Goal: Navigation & Orientation: Find specific page/section

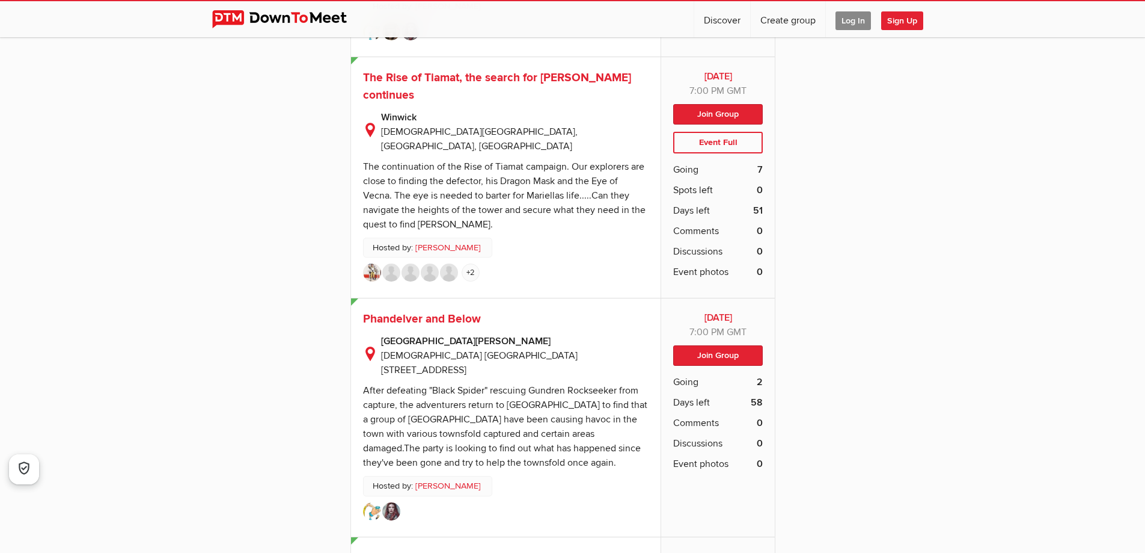
scroll to position [4629, 0]
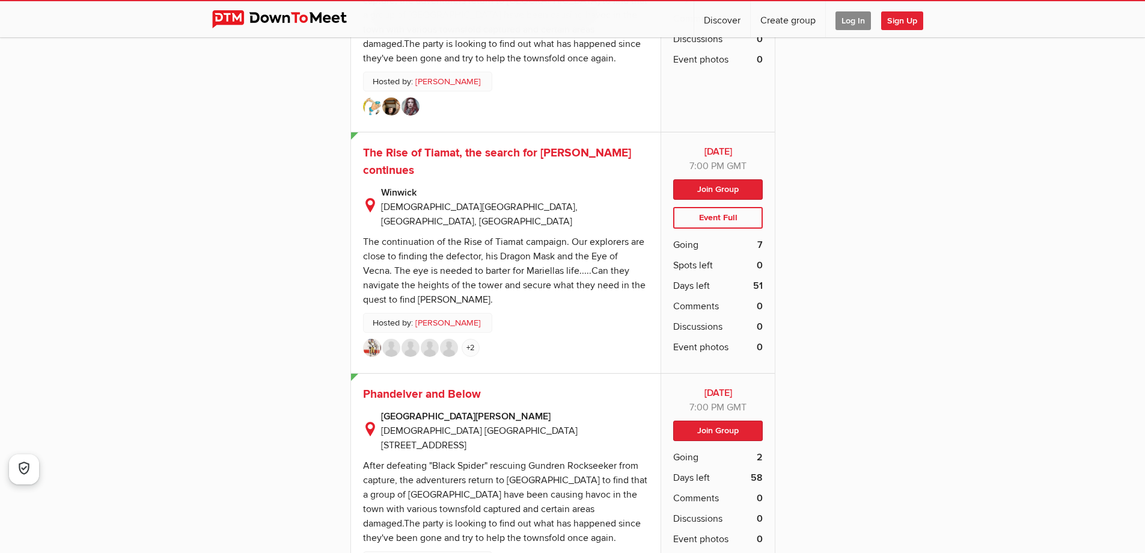
click at [850, 24] on span "Log In" at bounding box center [853, 20] width 35 height 19
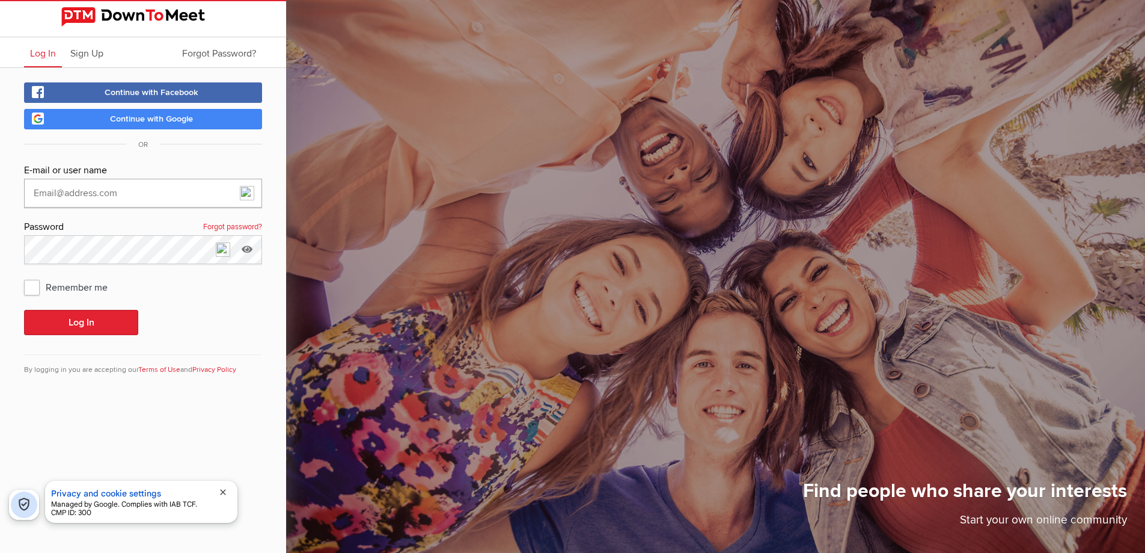
type input "DuncanE"
click at [103, 320] on button "Log In" at bounding box center [81, 322] width 114 height 25
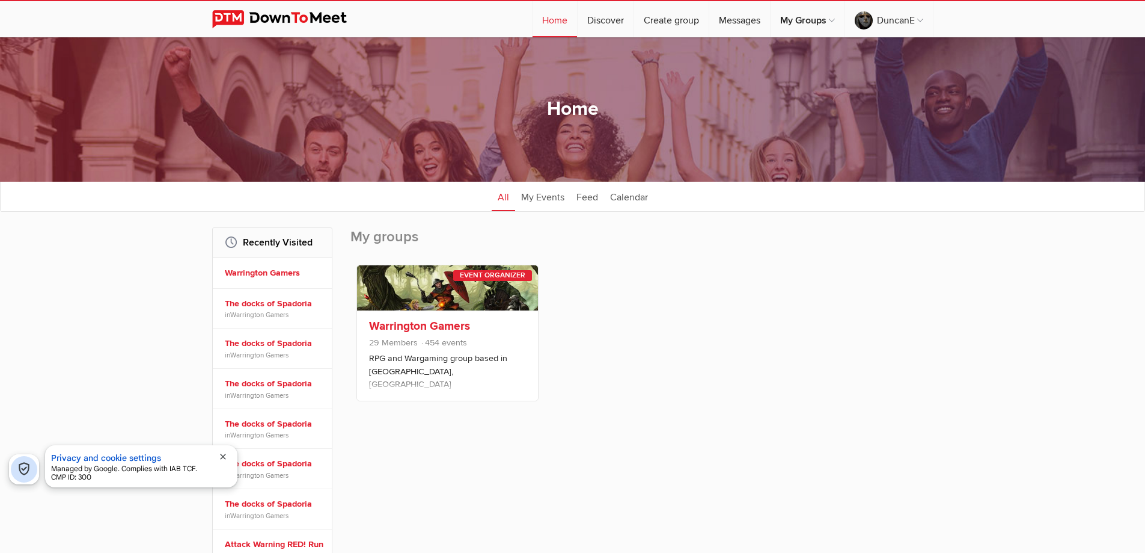
click at [406, 324] on link "Warrington Gamers" at bounding box center [419, 326] width 101 height 14
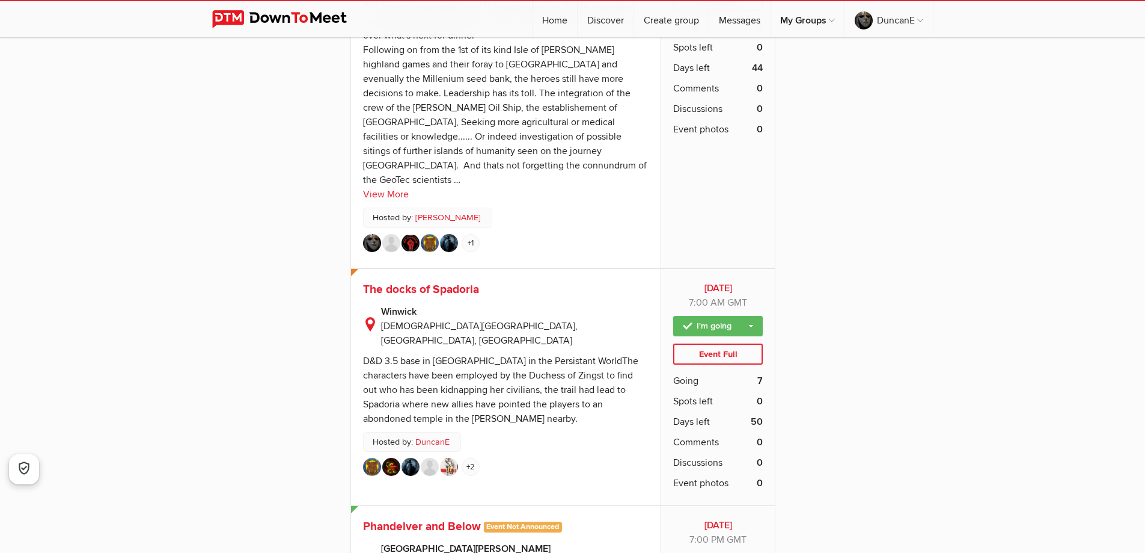
scroll to position [4269, 0]
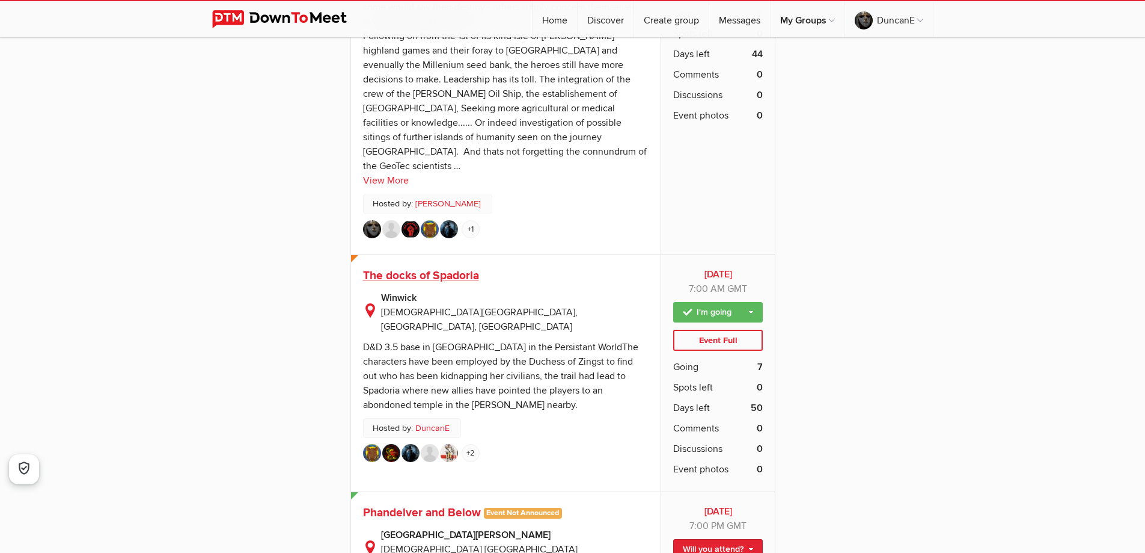
click at [436, 268] on span "The docks of Spadoria" at bounding box center [421, 275] width 116 height 14
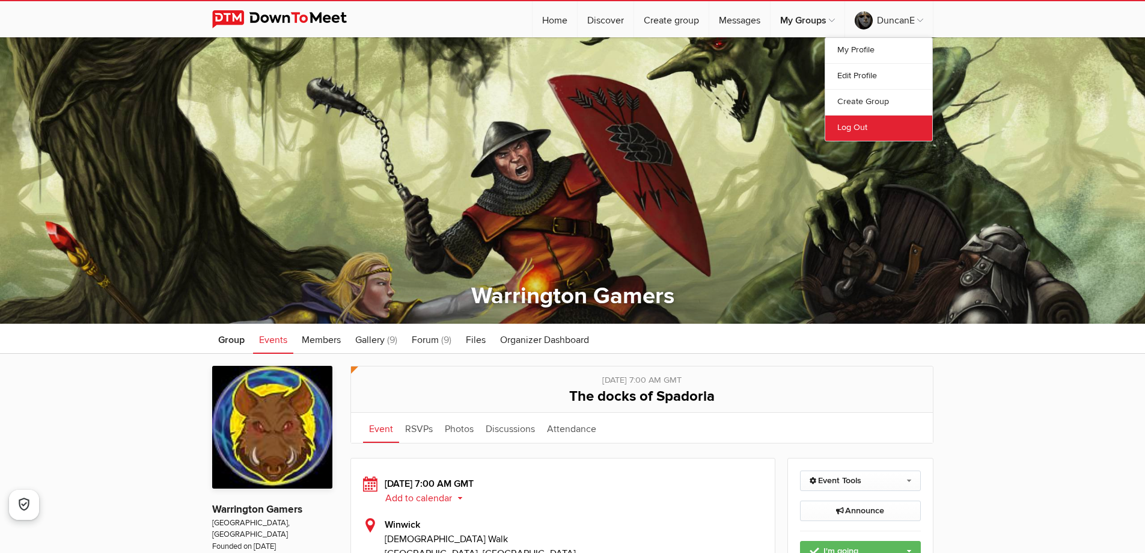
click at [855, 121] on link "Log Out" at bounding box center [878, 128] width 107 height 26
